Goal: Task Accomplishment & Management: Manage account settings

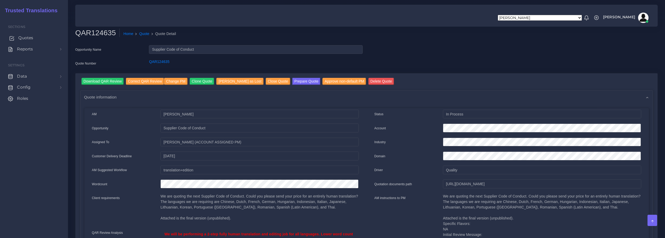
click at [22, 38] on span "Quotes" at bounding box center [25, 38] width 15 height 6
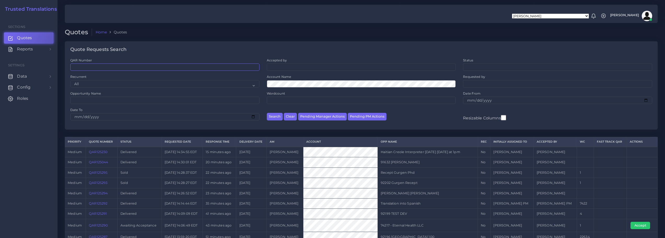
click at [126, 69] on input "QAR Number" at bounding box center [164, 66] width 189 height 7
click at [274, 118] on button "Search" at bounding box center [275, 117] width 16 height 8
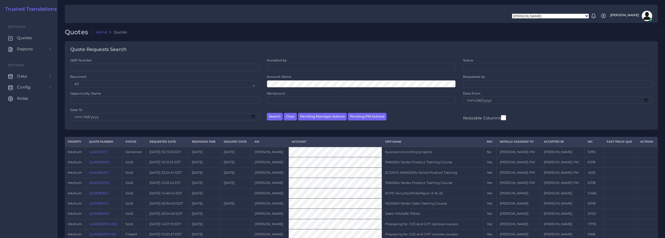
click at [98, 151] on link "QAR124571" at bounding box center [98, 152] width 18 height 4
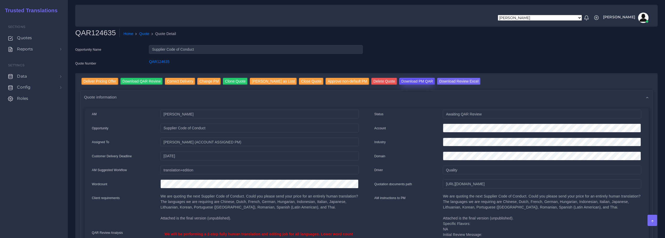
click at [407, 81] on input "Download PM QAR" at bounding box center [417, 81] width 36 height 7
click at [437, 81] on input "Download Review Excel" at bounding box center [458, 81] width 43 height 7
click at [97, 83] on input "Deliver Pricing Offer" at bounding box center [99, 81] width 37 height 7
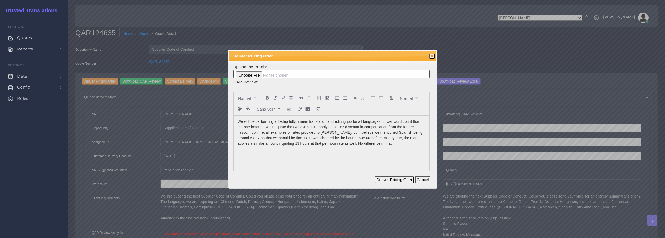
click at [381, 143] on p "We will be performing a 2-step fully human translation and editing job for all …" at bounding box center [331, 132] width 188 height 27
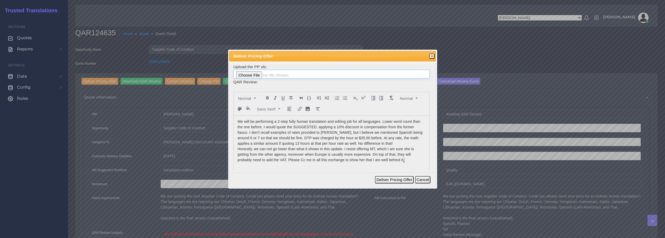
click at [257, 77] on input "file" at bounding box center [331, 74] width 196 height 9
type input "C:\fakepath\124635_Booking_Holdings_ToAM.xlsx"
click at [400, 179] on button "Deliver Pricing Offer" at bounding box center [394, 179] width 38 height 7
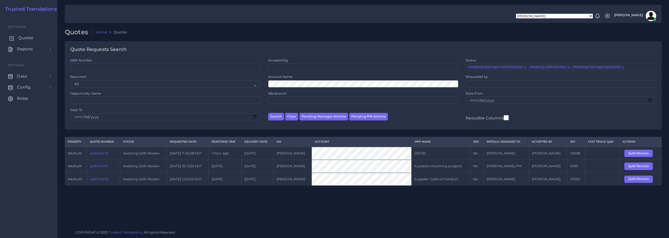
click at [23, 39] on span "Quotes" at bounding box center [25, 38] width 15 height 6
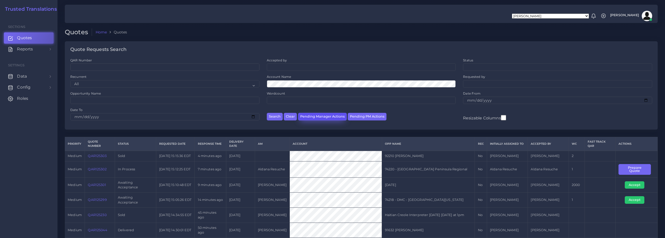
click at [322, 116] on button "Pending Manager Actions" at bounding box center [322, 117] width 49 height 8
select select "awaiting_manager_initial_review"
